Goal: Browse casually

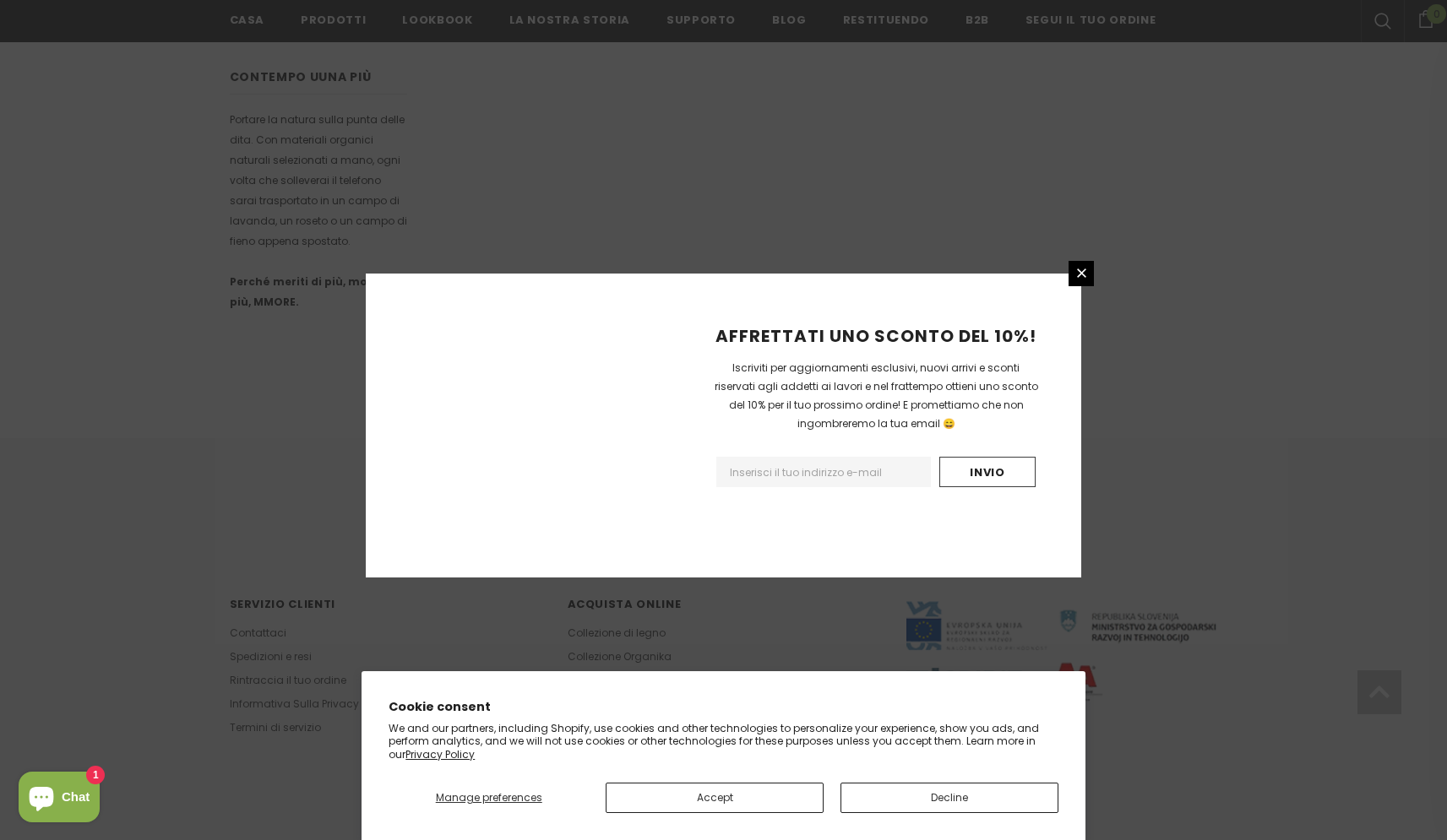
scroll to position [891, 0]
